Goal: Task Accomplishment & Management: Use online tool/utility

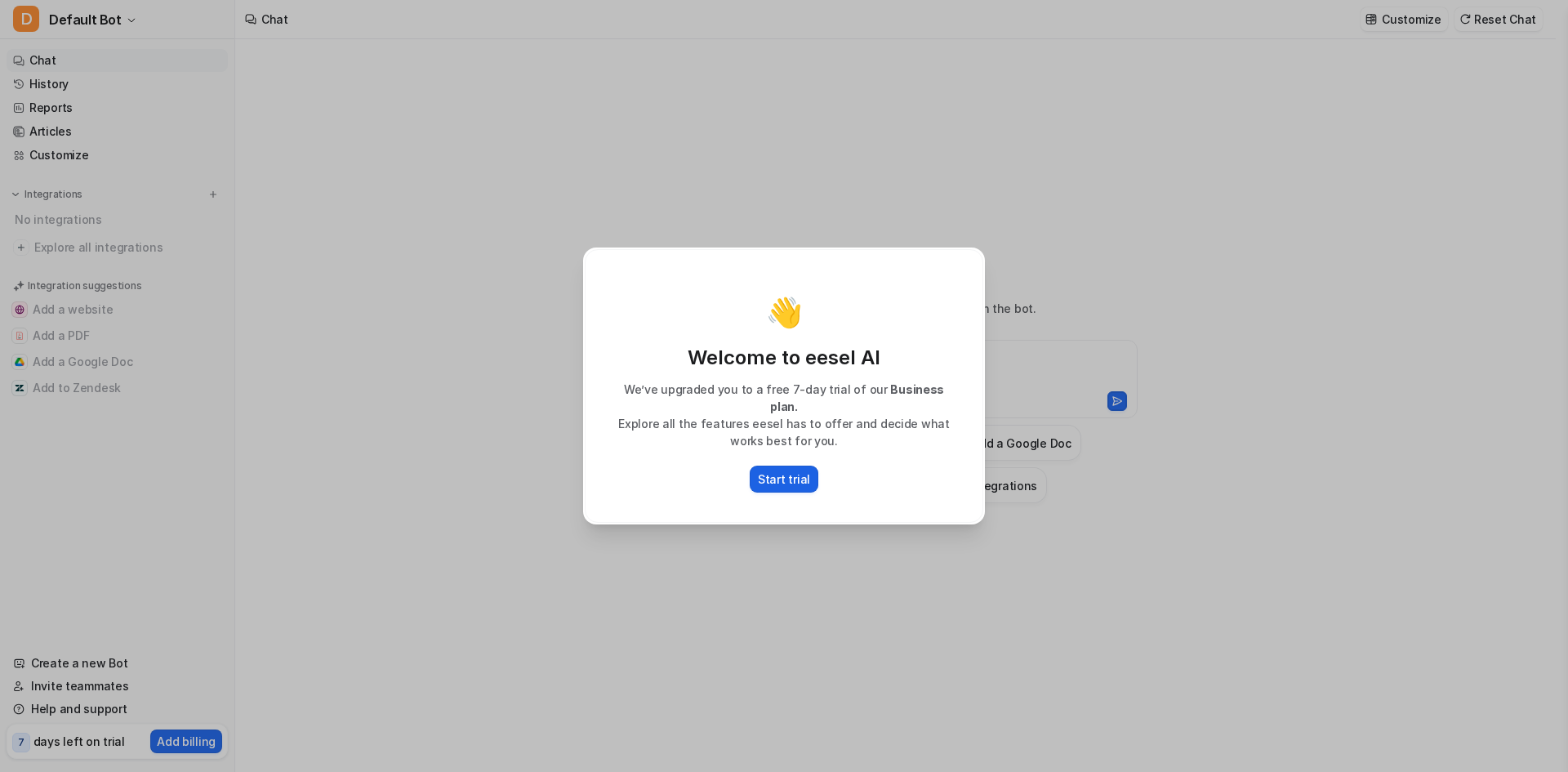
click at [784, 470] on p "Start trial" at bounding box center [784, 479] width 52 height 17
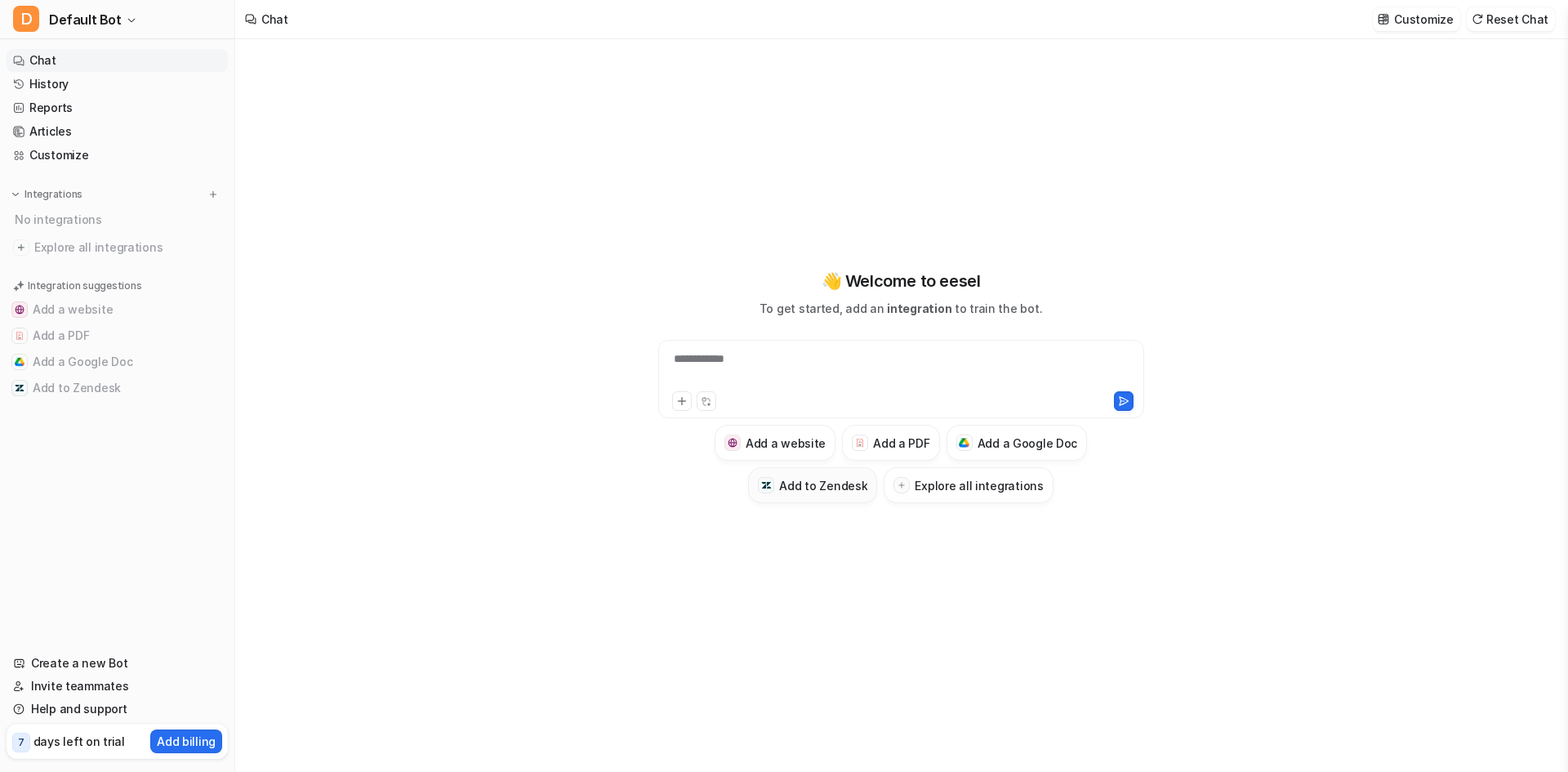
click at [848, 484] on h3 "Add to Zendesk" at bounding box center [823, 485] width 88 height 17
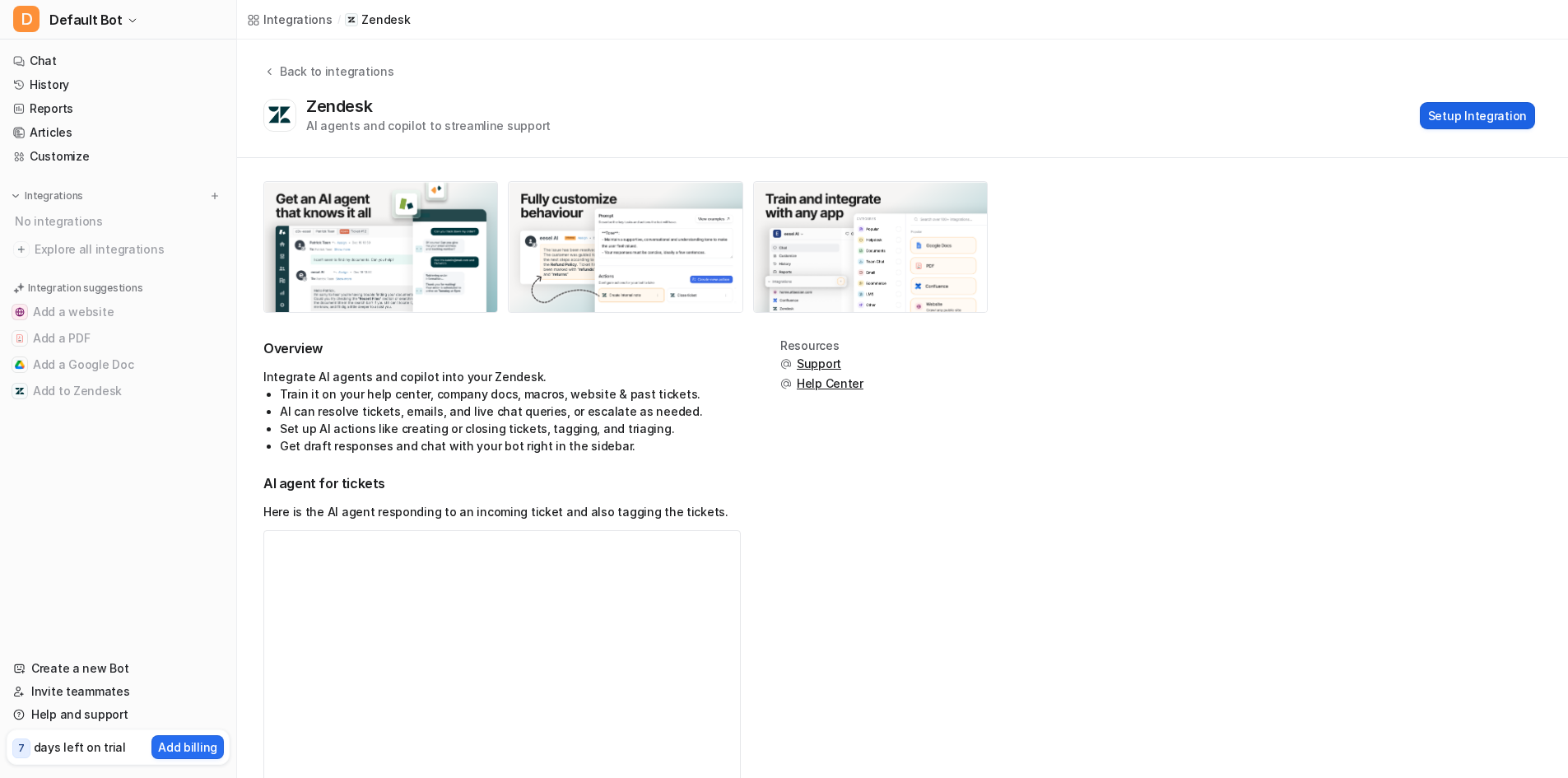
click at [1478, 116] on button "Setup Integration" at bounding box center [1477, 116] width 115 height 27
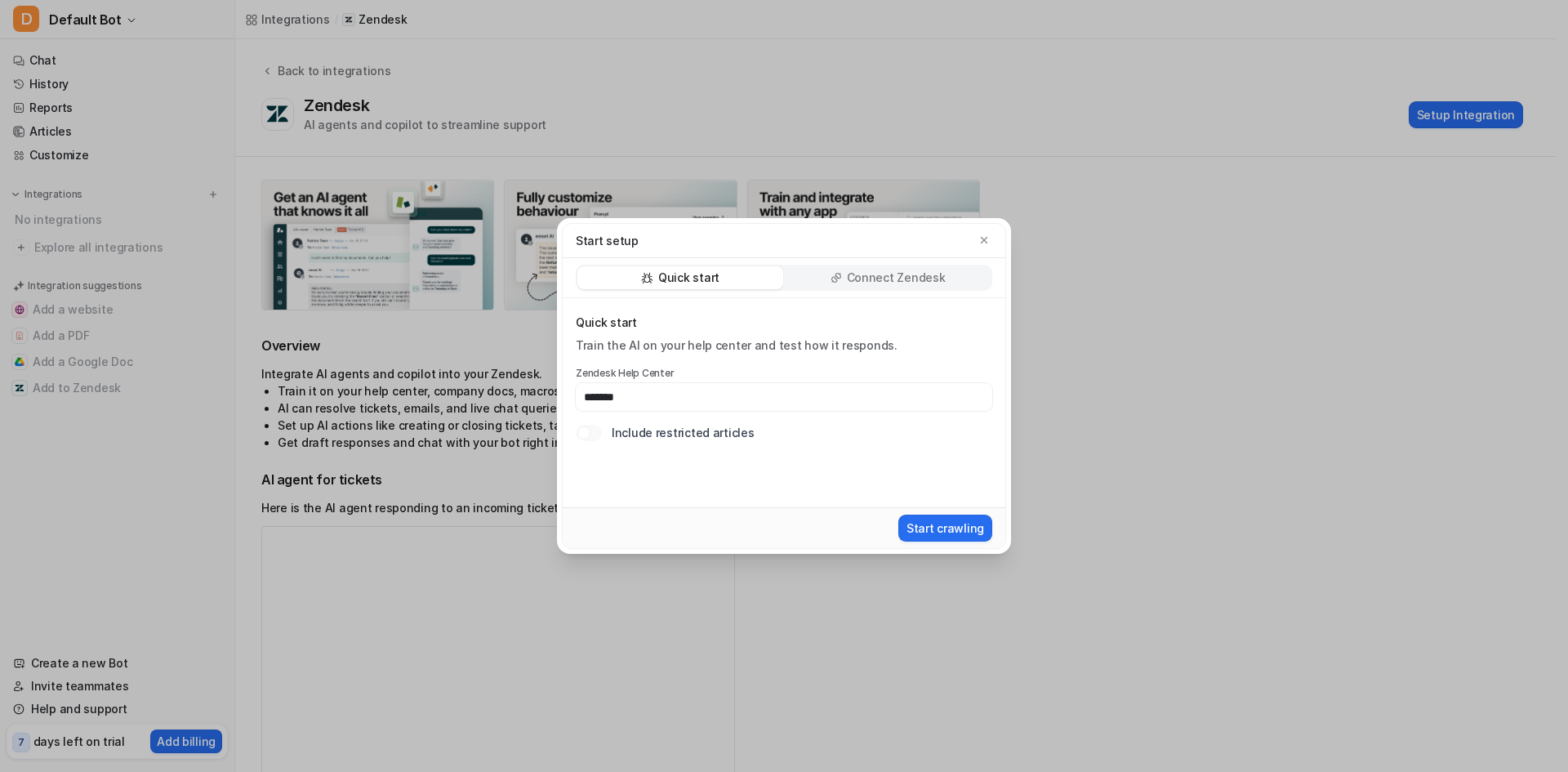
type input "*******"
click at [881, 286] on div "Connect Zendesk" at bounding box center [888, 277] width 206 height 23
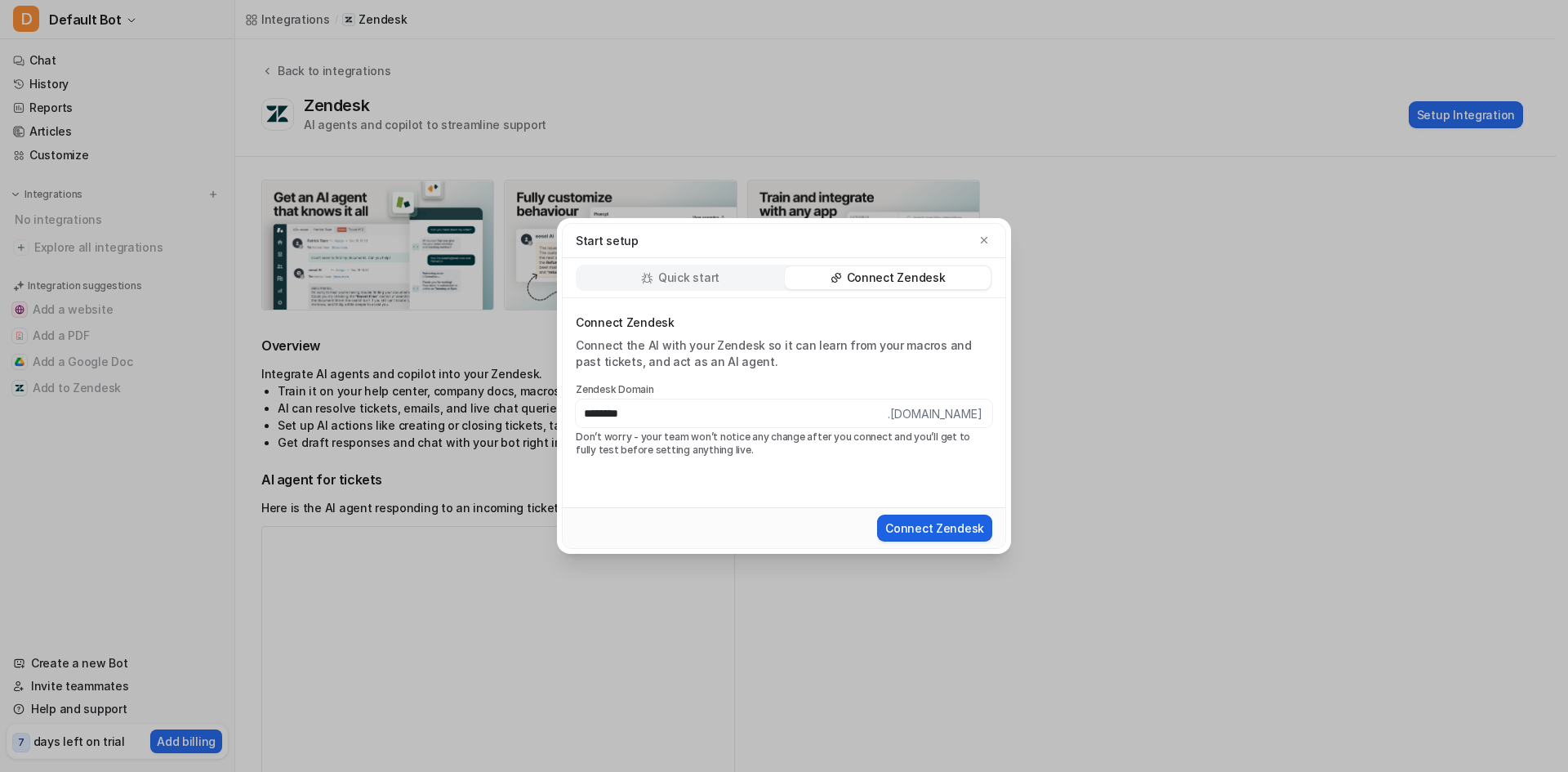
type input "********"
click at [923, 528] on button "Connect Zendesk" at bounding box center [934, 528] width 115 height 27
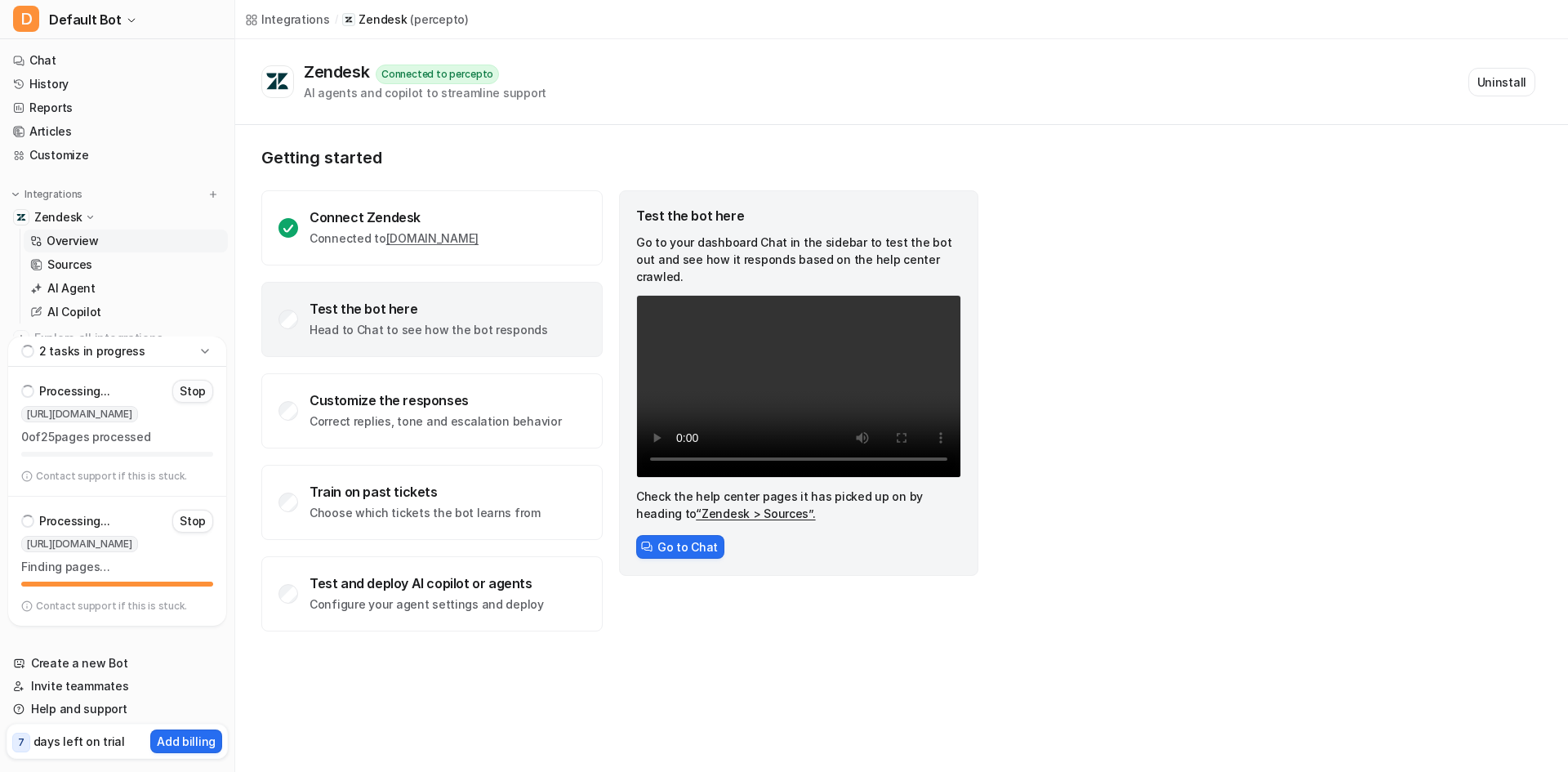
click at [189, 398] on p "Stop" at bounding box center [192, 391] width 26 height 16
click at [200, 524] on p "Stop" at bounding box center [192, 521] width 26 height 16
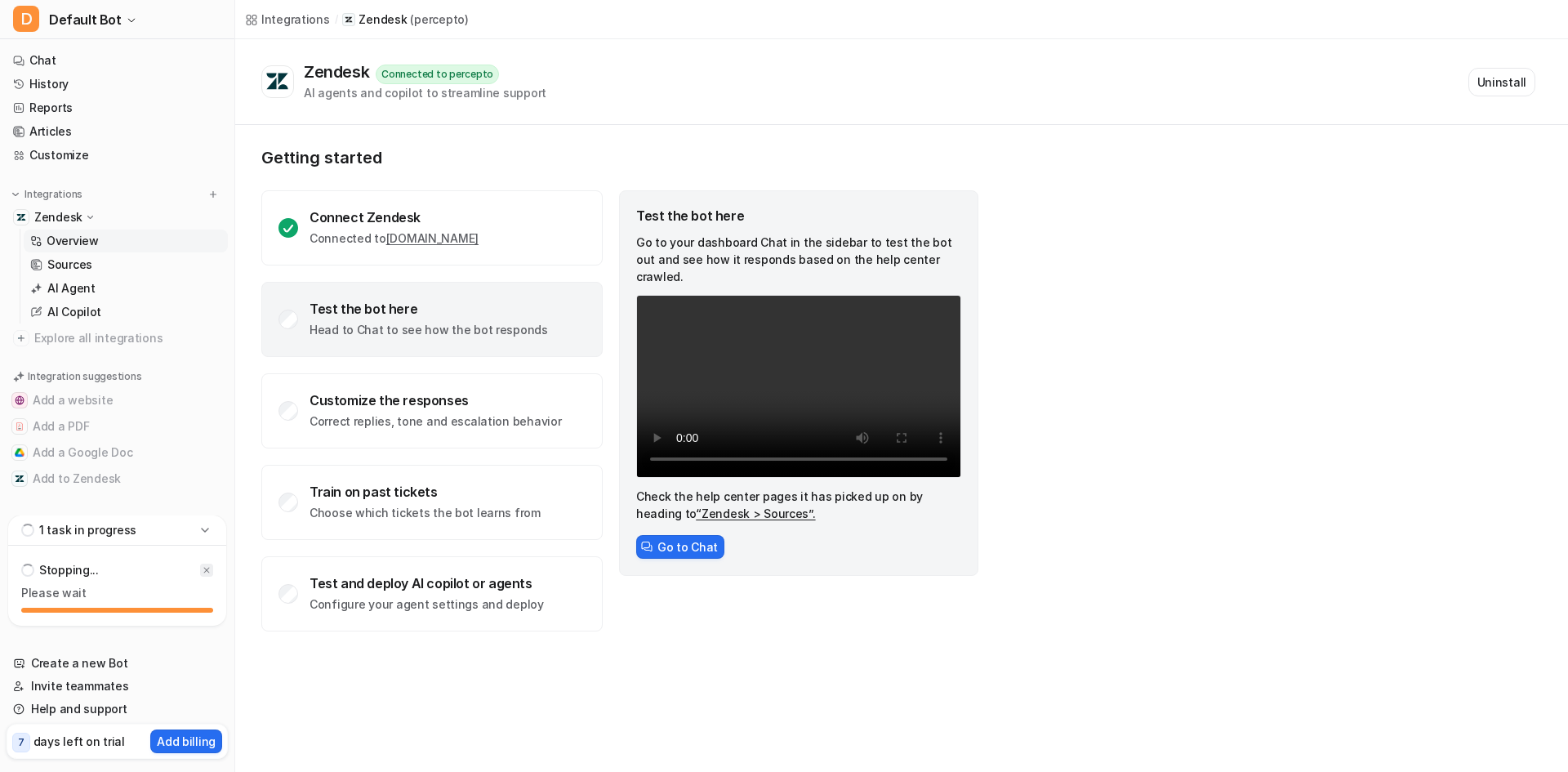
click at [206, 565] on div at bounding box center [207, 571] width 13 height 13
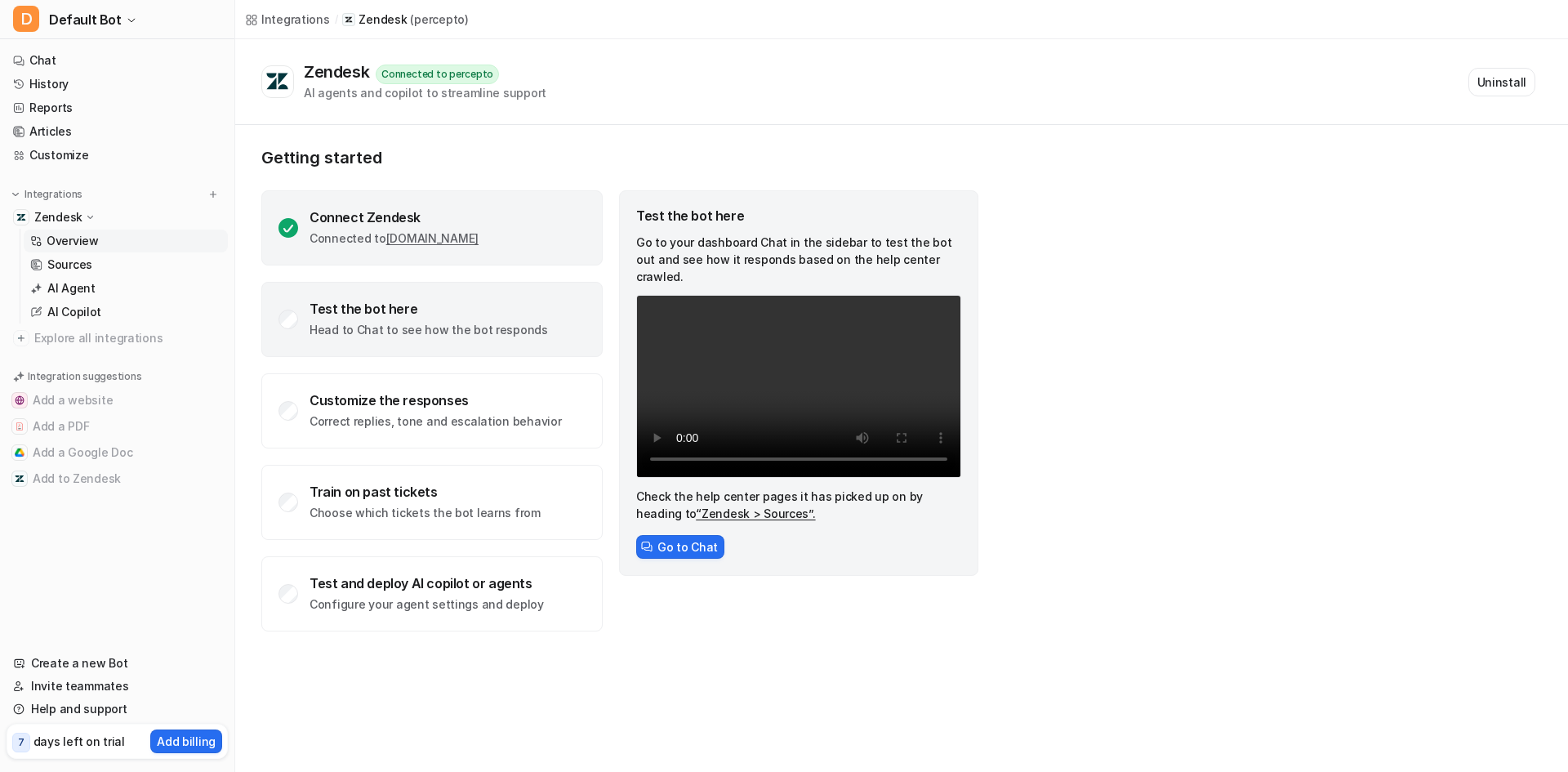
click at [422, 242] on link "[DOMAIN_NAME]" at bounding box center [432, 238] width 92 height 14
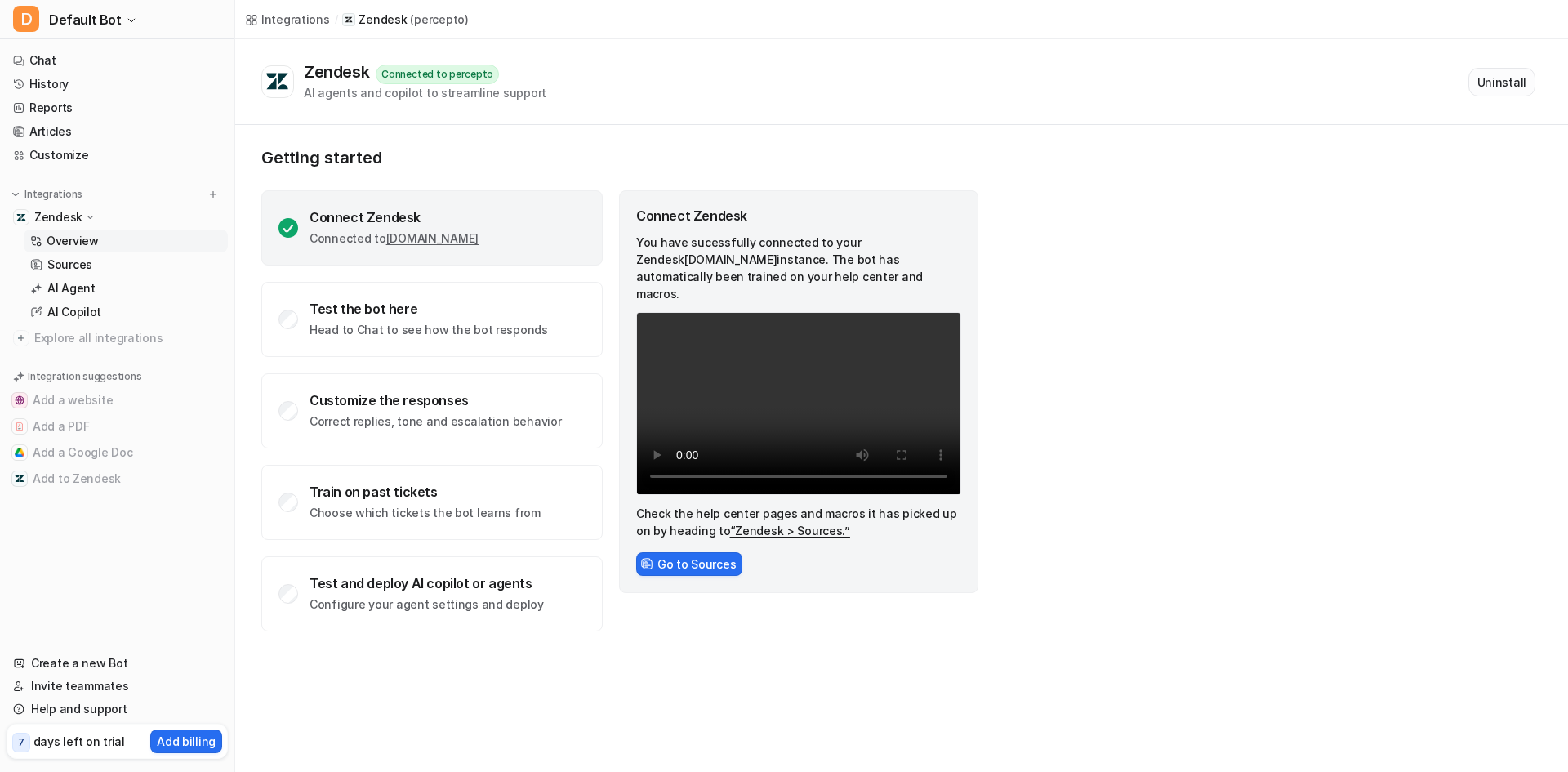
click at [1504, 91] on button "Uninstall" at bounding box center [1503, 82] width 67 height 28
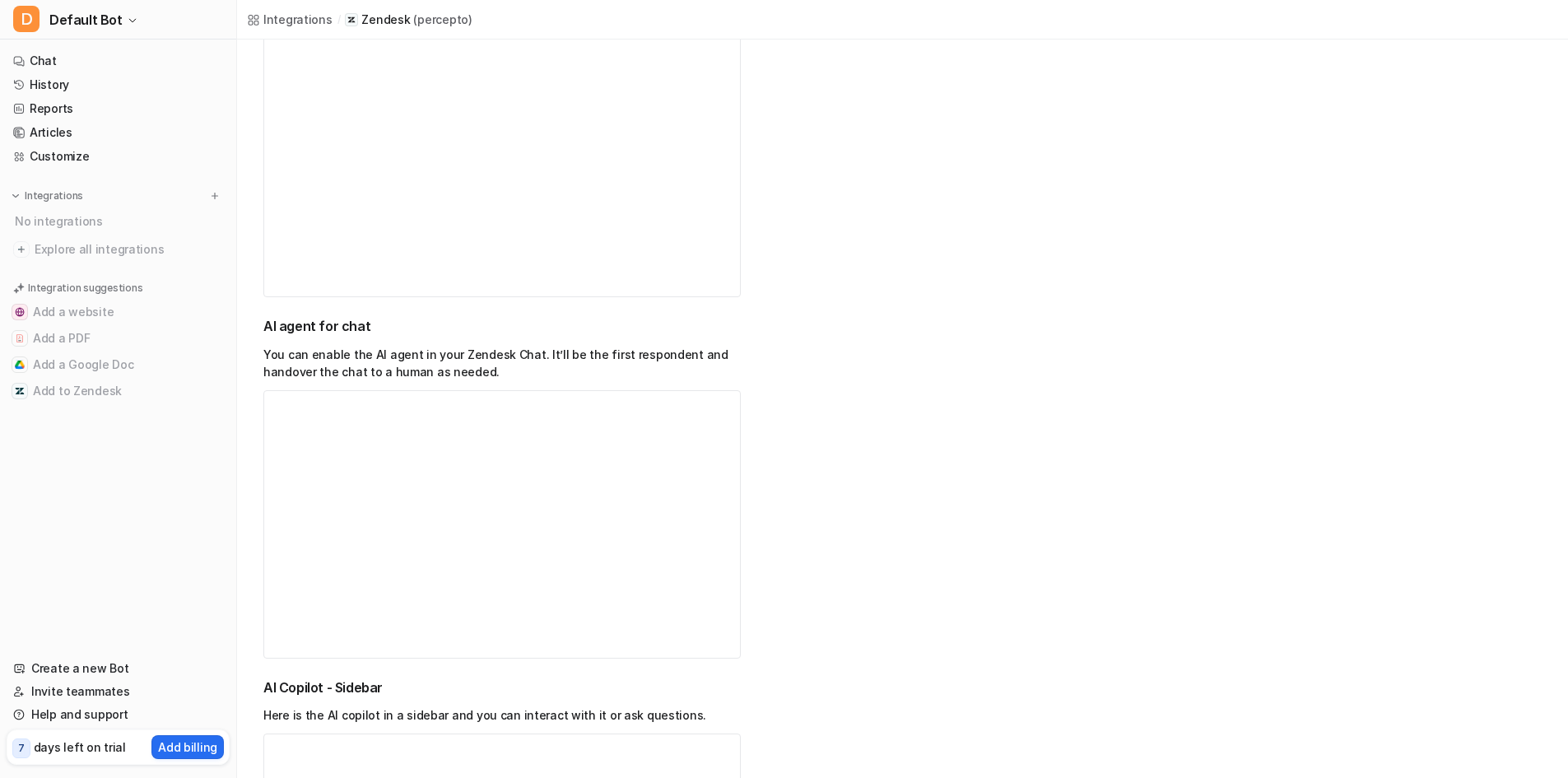
scroll to position [494, 0]
